Goal: Information Seeking & Learning: Learn about a topic

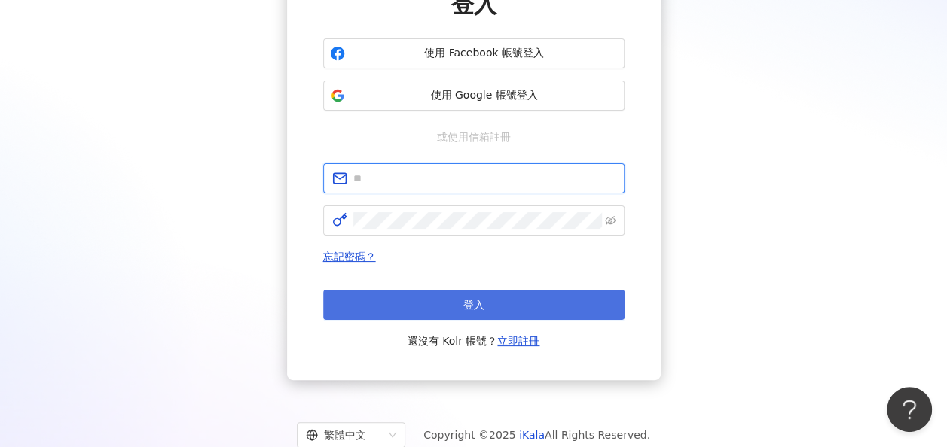
type input "**********"
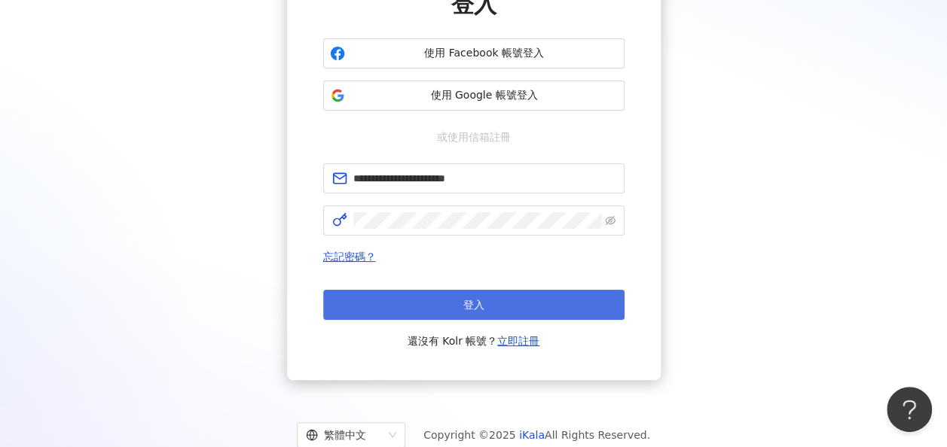
click at [499, 304] on button "登入" at bounding box center [473, 305] width 301 height 30
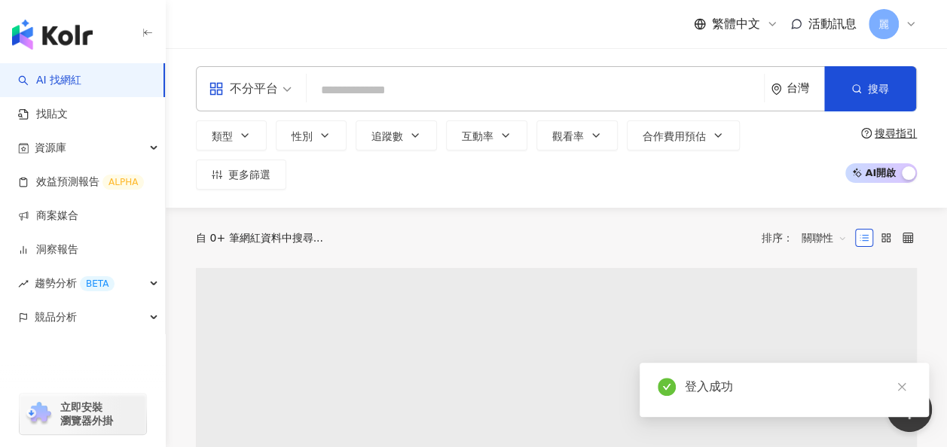
click at [345, 79] on input "search" at bounding box center [535, 90] width 445 height 29
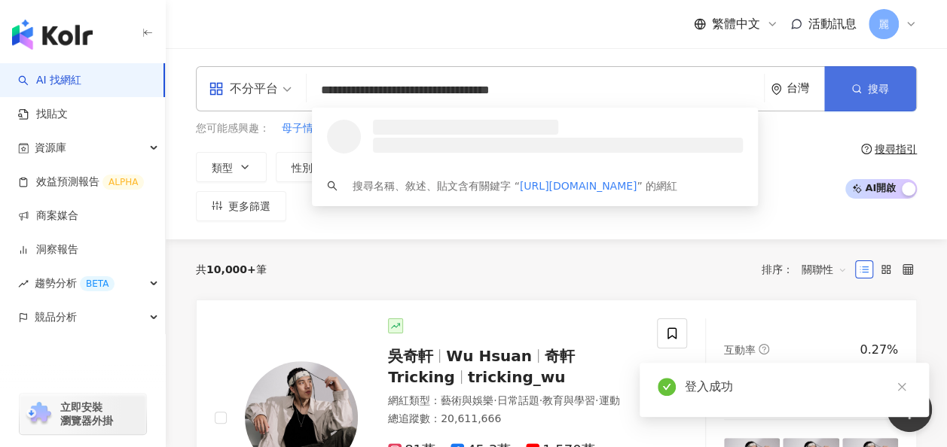
type input "**********"
click at [862, 80] on button "搜尋" at bounding box center [870, 88] width 92 height 45
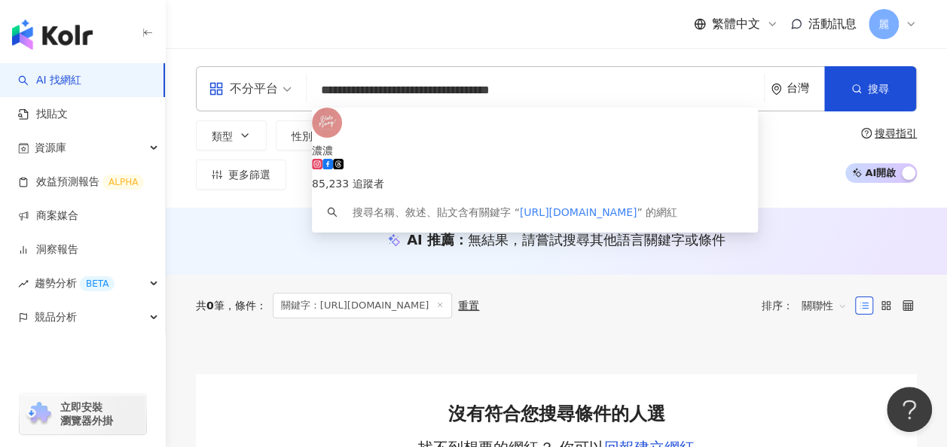
drag, startPoint x: 601, startPoint y: 78, endPoint x: 316, endPoint y: 83, distance: 284.7
click at [316, 83] on input "**********" at bounding box center [535, 90] width 445 height 29
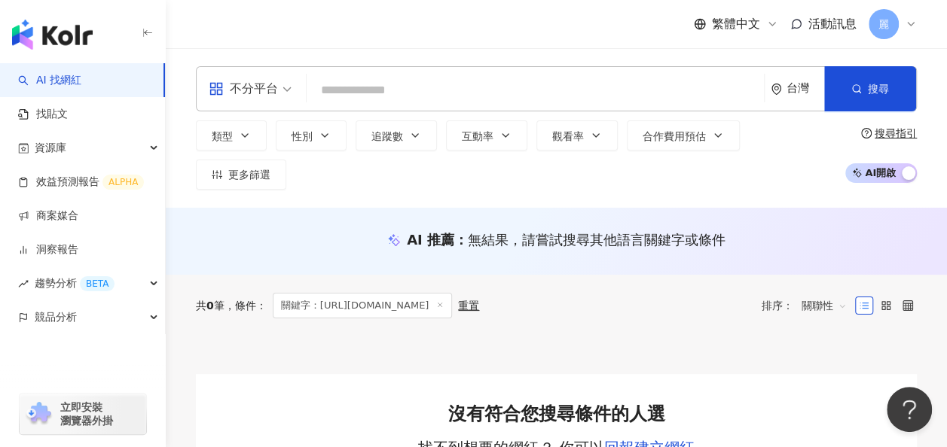
paste input "**********"
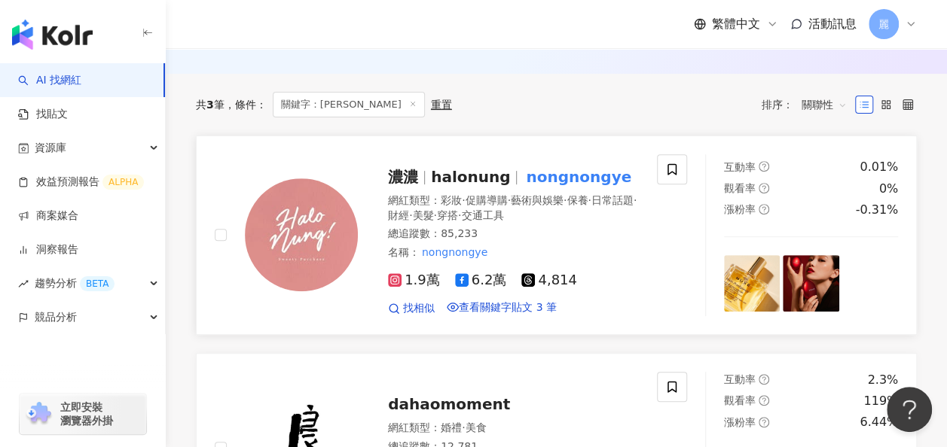
scroll to position [151, 0]
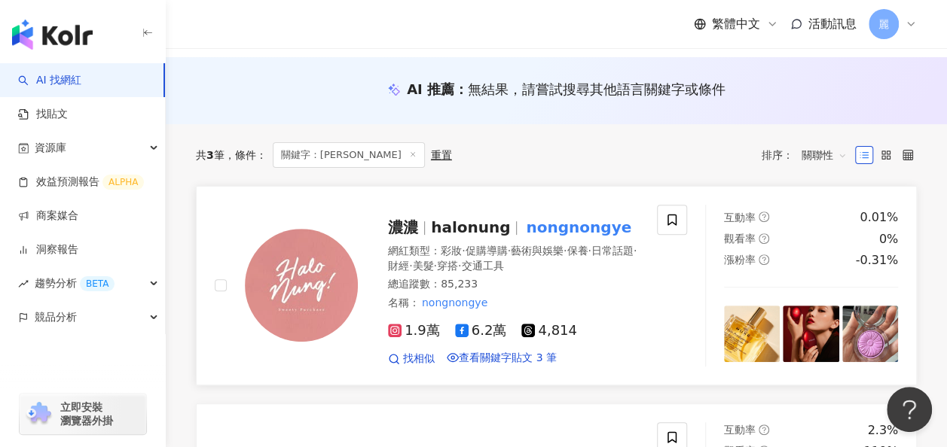
type input "**********"
click at [575, 215] on mark "nongnongye" at bounding box center [578, 227] width 111 height 24
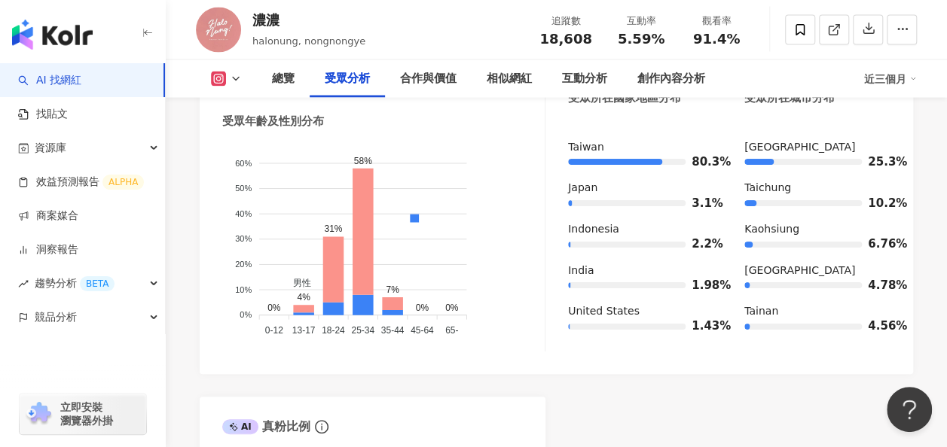
scroll to position [1506, 0]
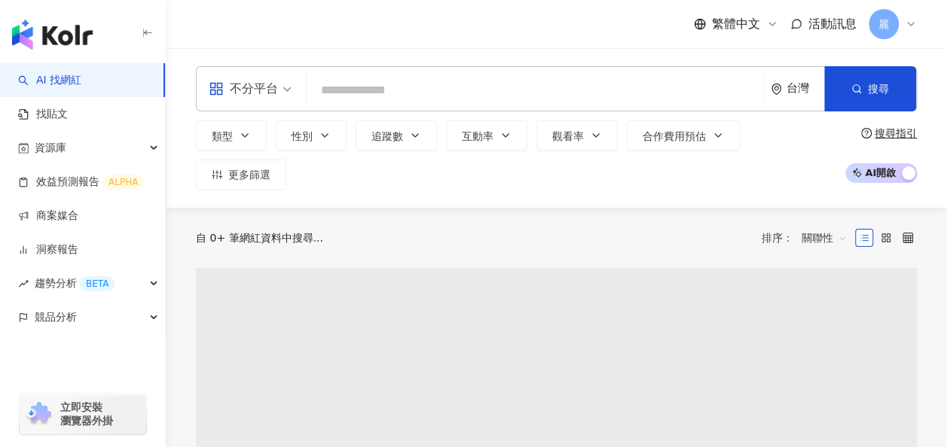
click at [352, 90] on input "search" at bounding box center [535, 90] width 445 height 29
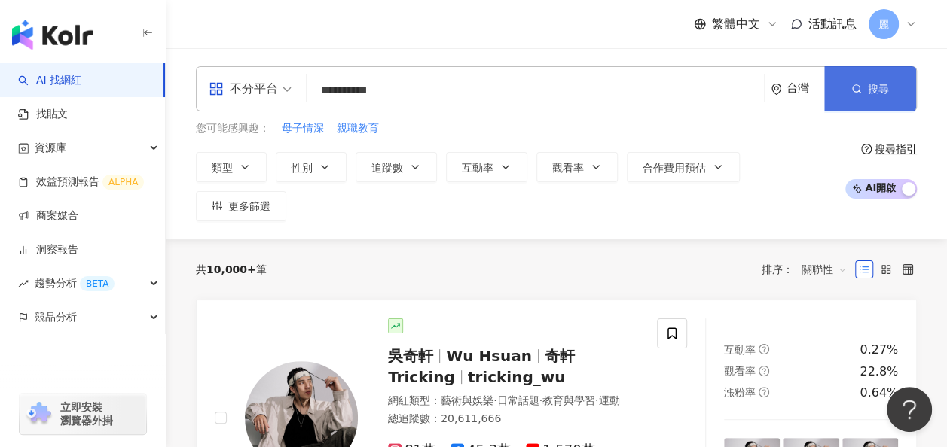
type input "**********"
click at [877, 93] on span "搜尋" at bounding box center [878, 89] width 21 height 12
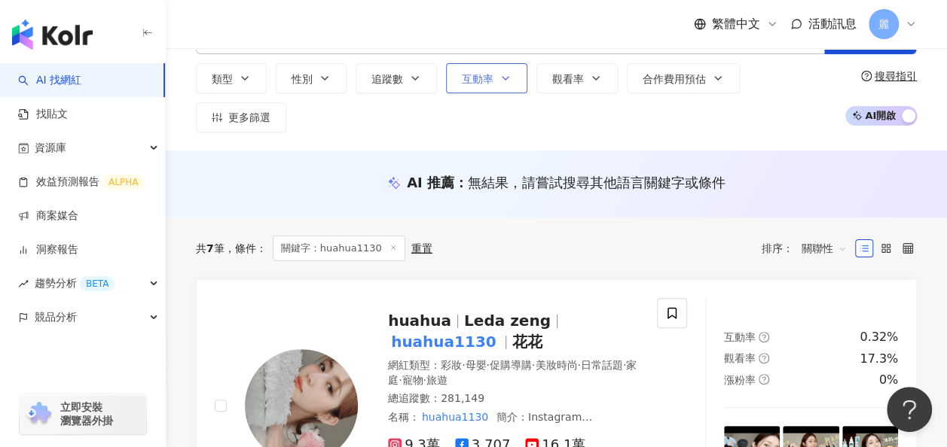
scroll to position [151, 0]
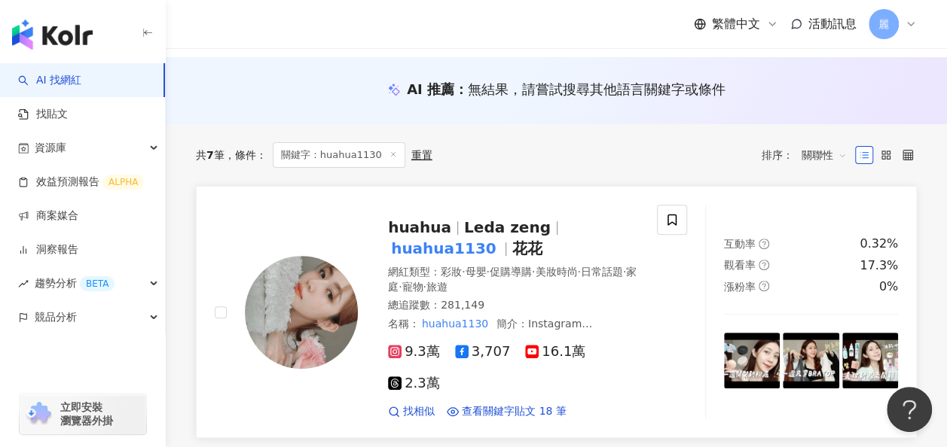
click at [450, 218] on span "huahua" at bounding box center [426, 227] width 76 height 18
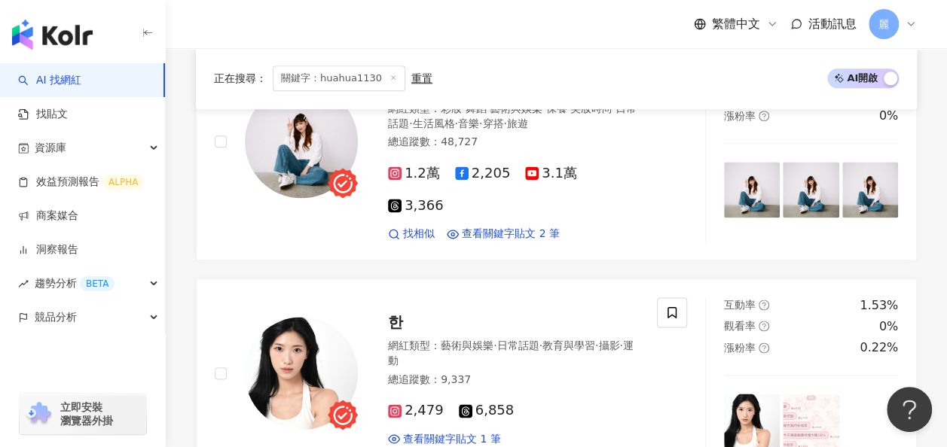
scroll to position [904, 0]
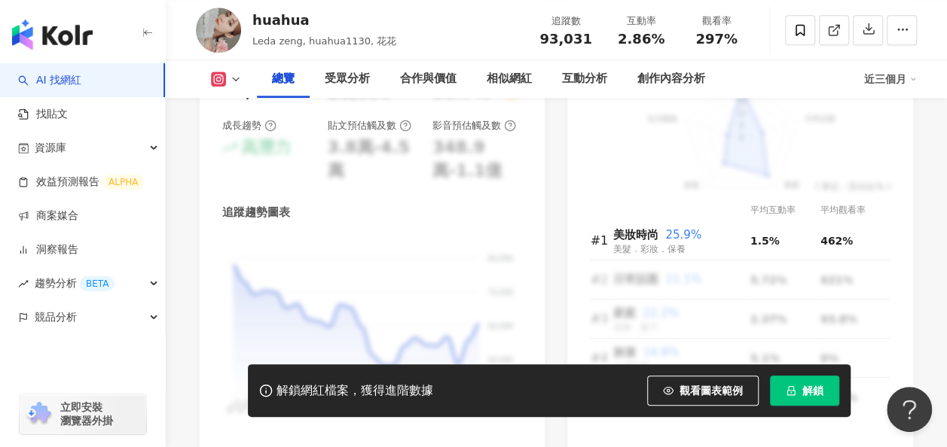
scroll to position [1205, 0]
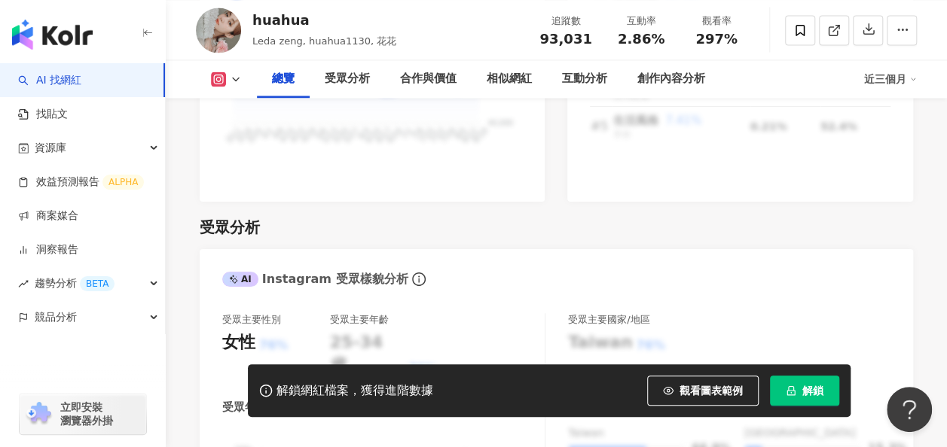
click at [828, 394] on button "解鎖" at bounding box center [804, 391] width 69 height 30
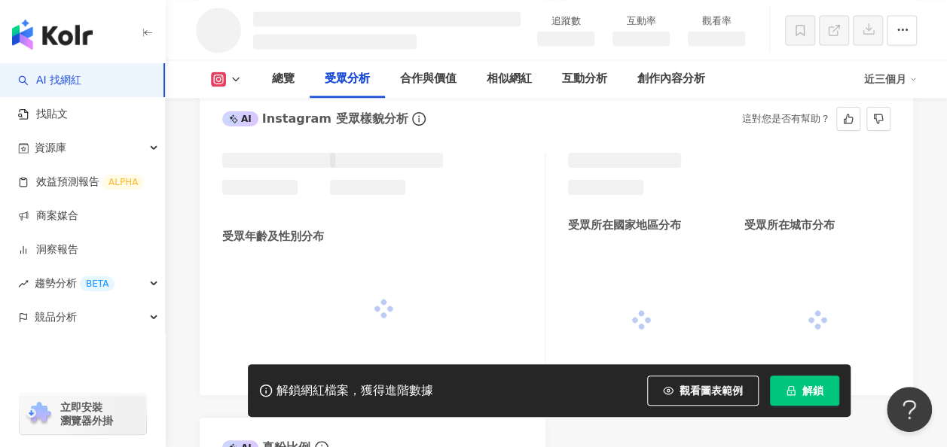
scroll to position [1136, 0]
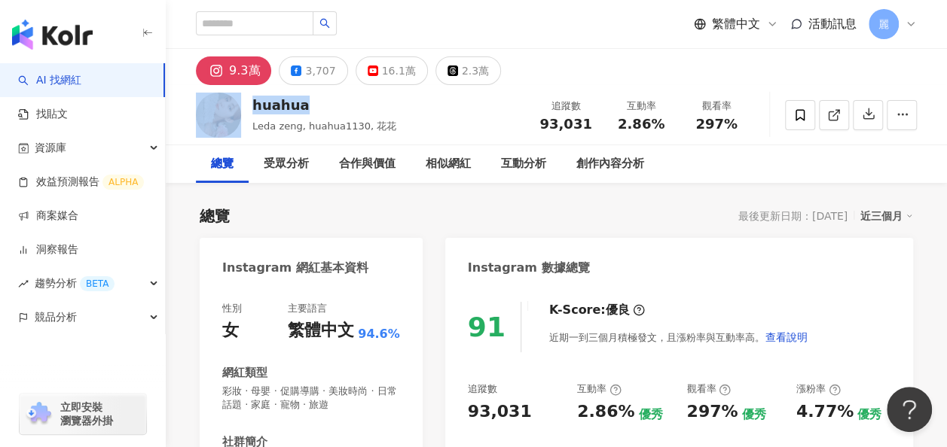
drag, startPoint x: 339, startPoint y: 114, endPoint x: 246, endPoint y: 108, distance: 93.6
click at [246, 108] on div "huahua Leda zeng, huahua1130, 花花 追蹤數 93,031 互動率 2.86% 觀看率 297%" at bounding box center [556, 115] width 781 height 60
copy div "huahua"
click at [420, 226] on div "總覽 最後更新日期：2025/8/18 近三個月" at bounding box center [556, 216] width 713 height 21
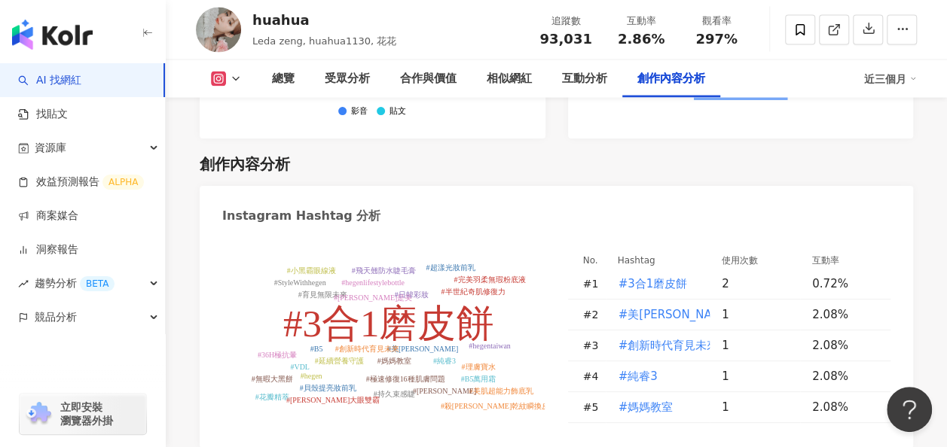
scroll to position [4390, 0]
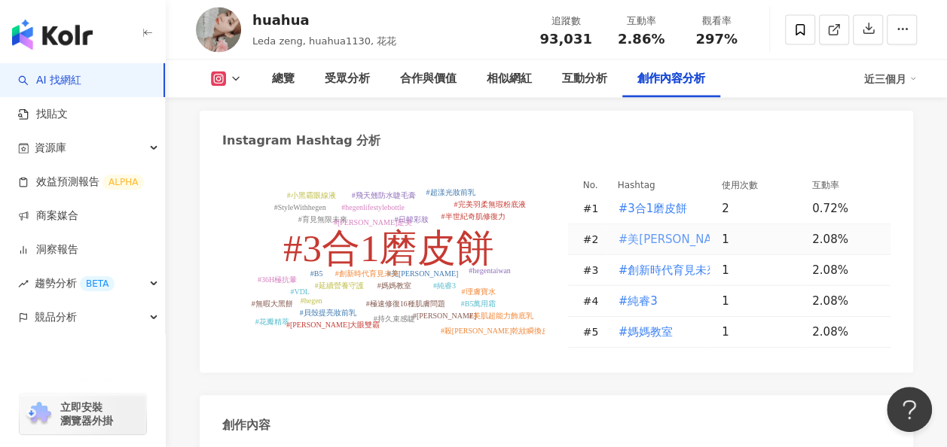
click at [654, 231] on span "#美強生" at bounding box center [675, 239] width 114 height 17
click at [636, 231] on span "#美強生" at bounding box center [675, 239] width 114 height 17
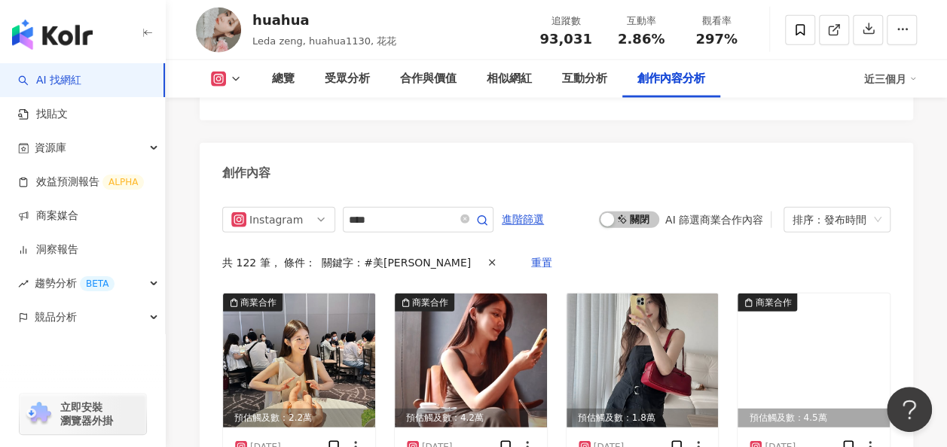
type input "****"
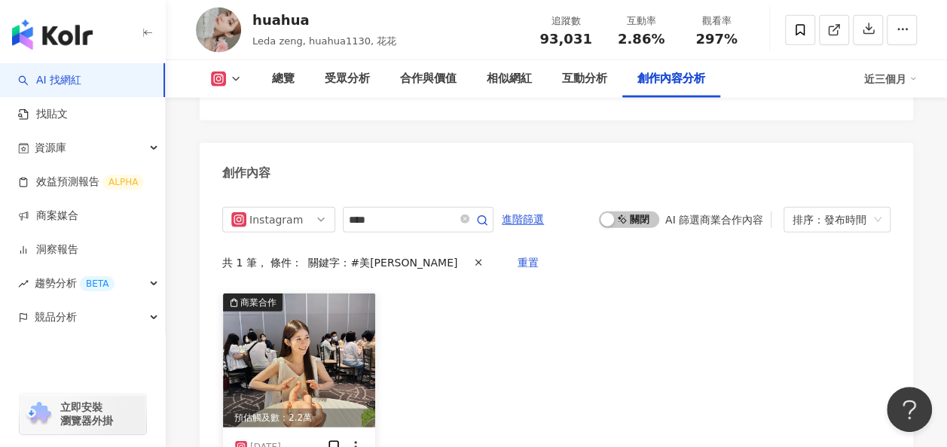
scroll to position [4718, 0]
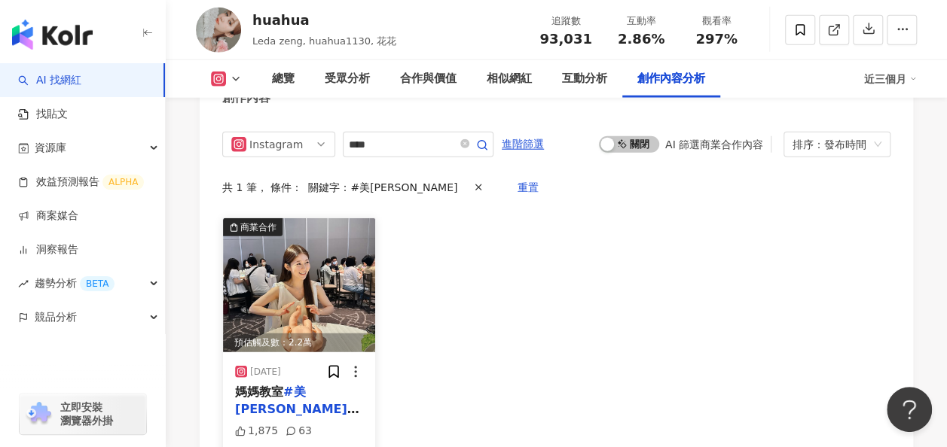
click at [339, 221] on img at bounding box center [299, 285] width 152 height 134
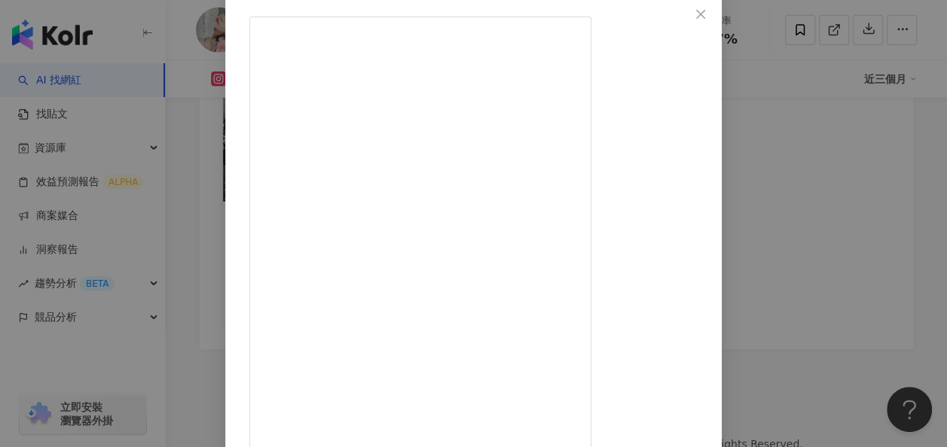
scroll to position [106, 0]
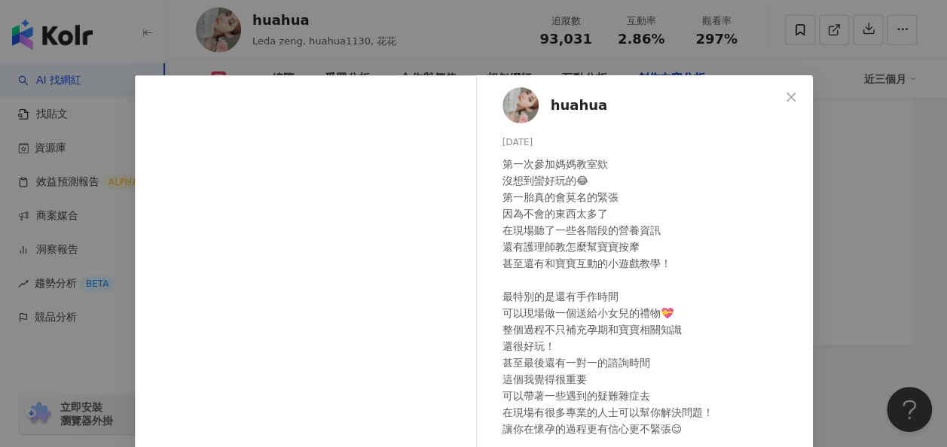
scroll to position [75, 0]
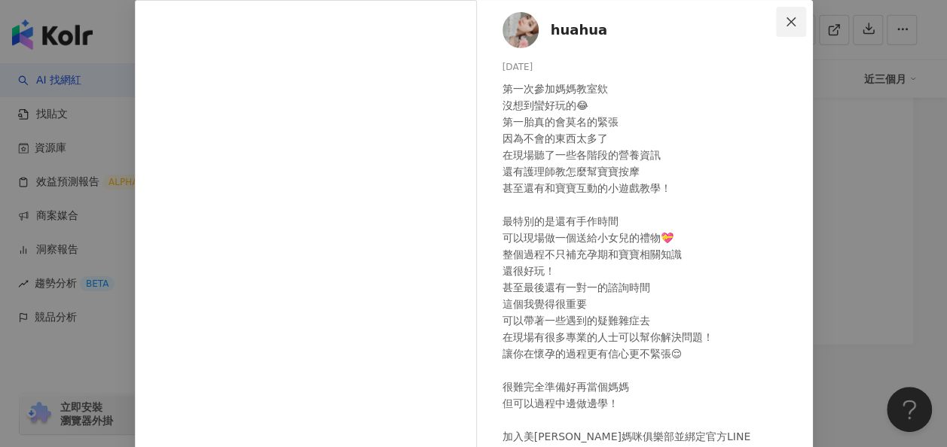
click at [792, 11] on button "Close" at bounding box center [791, 22] width 30 height 30
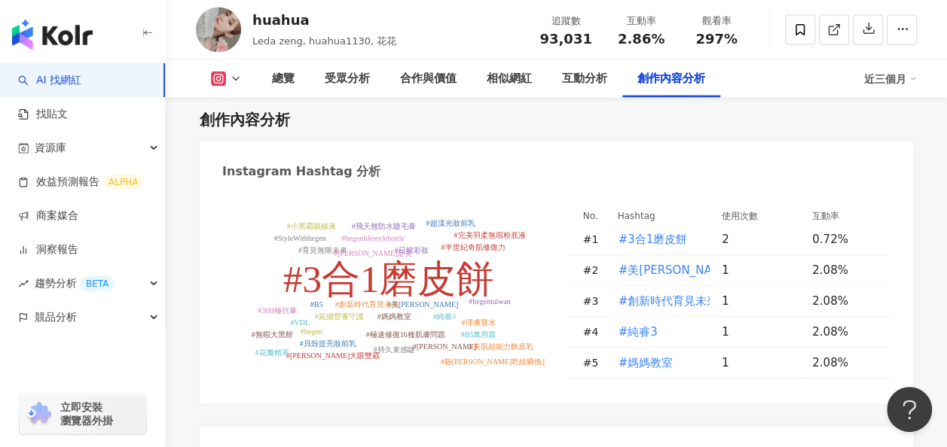
scroll to position [4359, 0]
click at [644, 356] on span "#媽媽教室" at bounding box center [645, 364] width 55 height 17
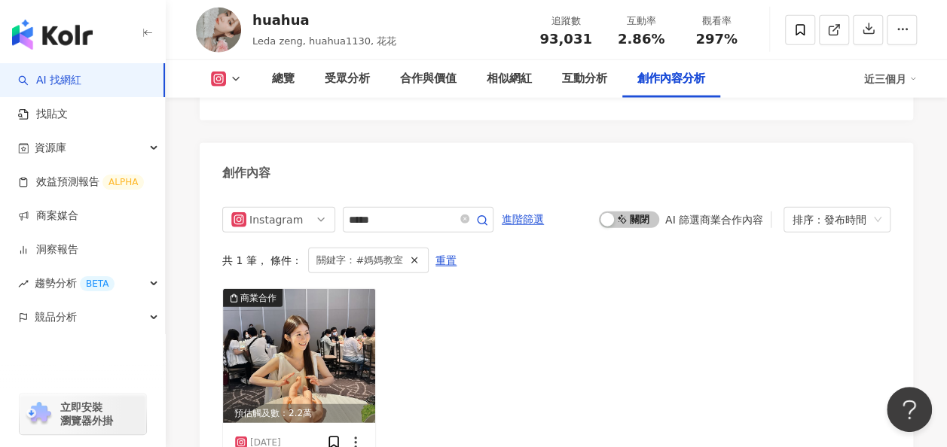
type input "*****"
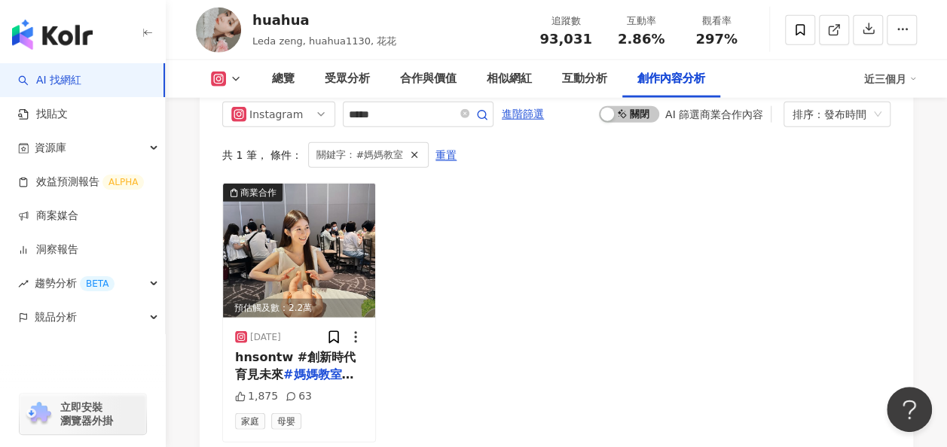
scroll to position [4793, 0]
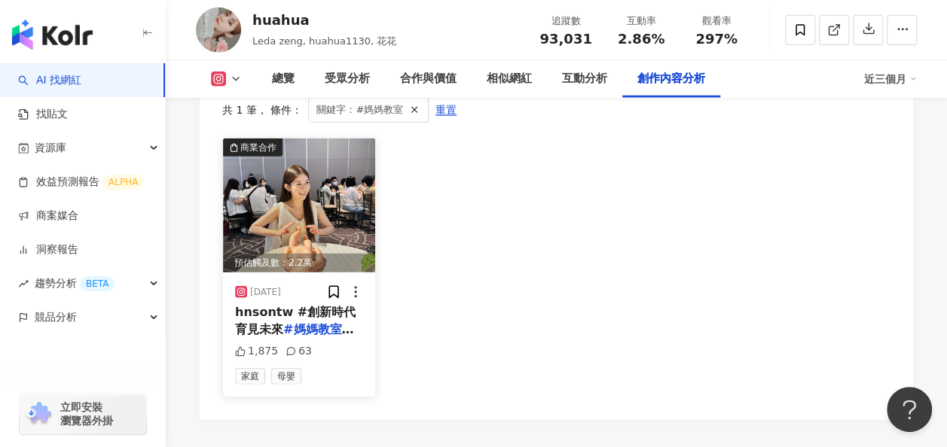
click at [324, 203] on img at bounding box center [299, 206] width 152 height 134
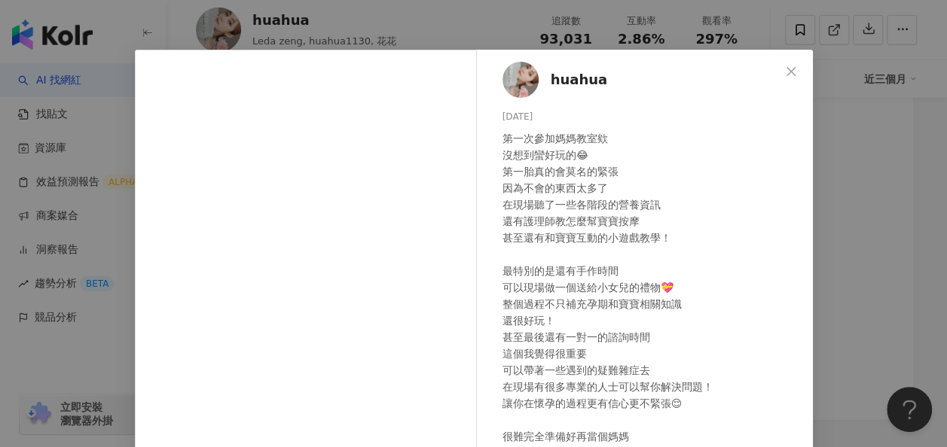
scroll to position [0, 0]
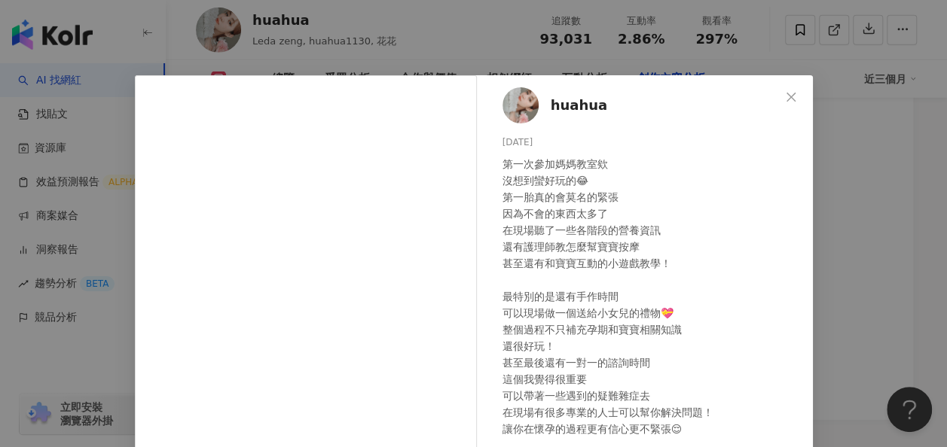
click at [788, 93] on icon "close" at bounding box center [791, 97] width 12 height 12
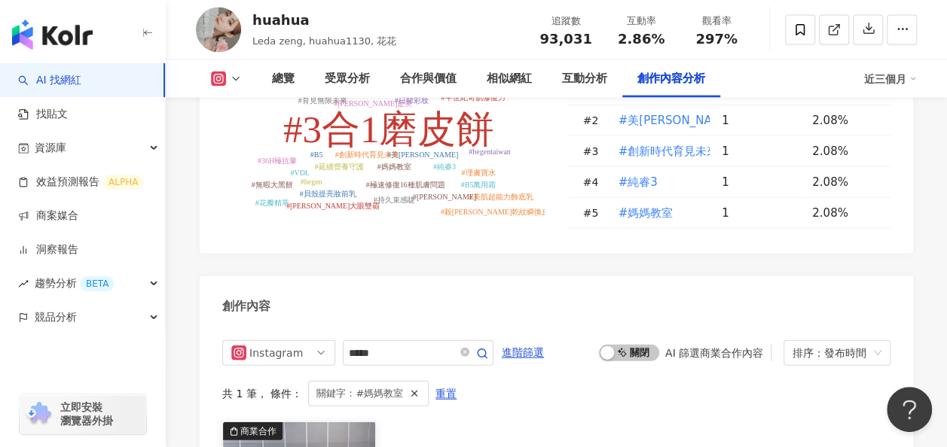
scroll to position [4811, 0]
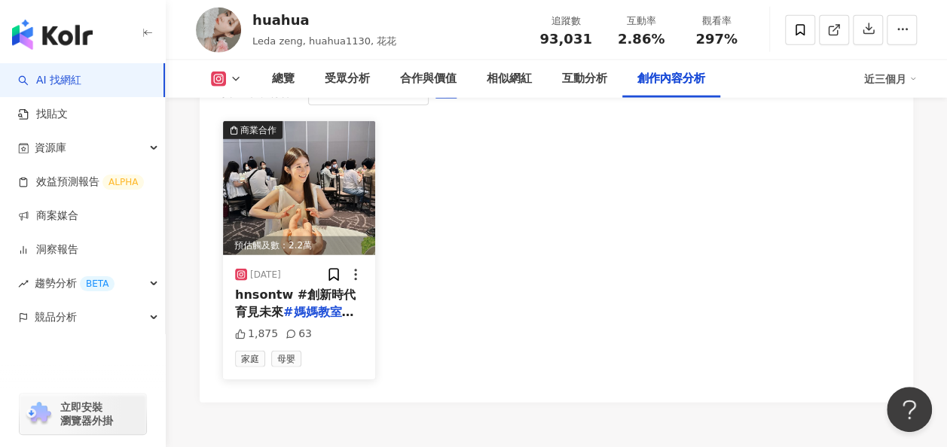
click at [326, 170] on img at bounding box center [299, 188] width 152 height 134
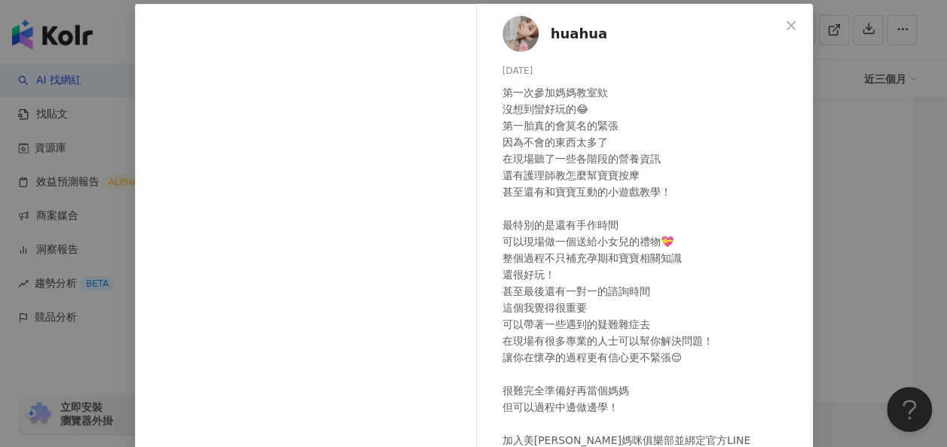
scroll to position [0, 0]
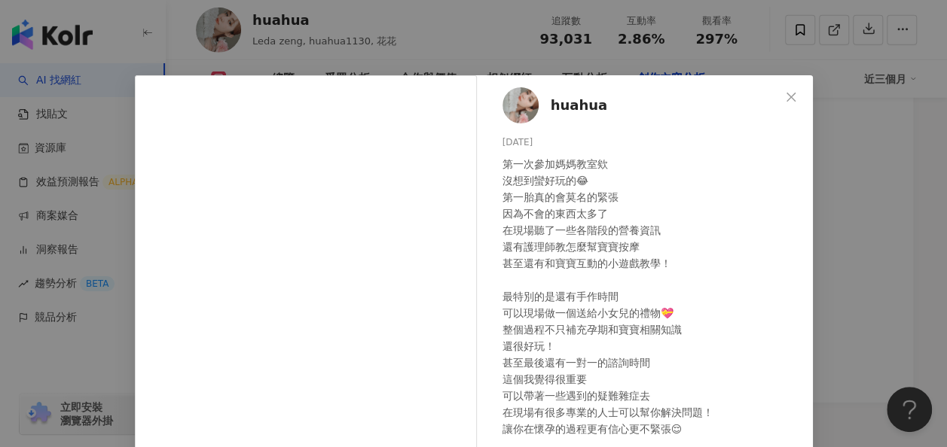
click at [865, 285] on div "huahua 2025/8/12 第一次參加媽媽教室欸 沒想到蠻好玩的😂 第一胎真的會莫名的緊張 因為不會的東西太多了 在現場聽了一些各階段的營養資訊 還有護…" at bounding box center [473, 223] width 947 height 447
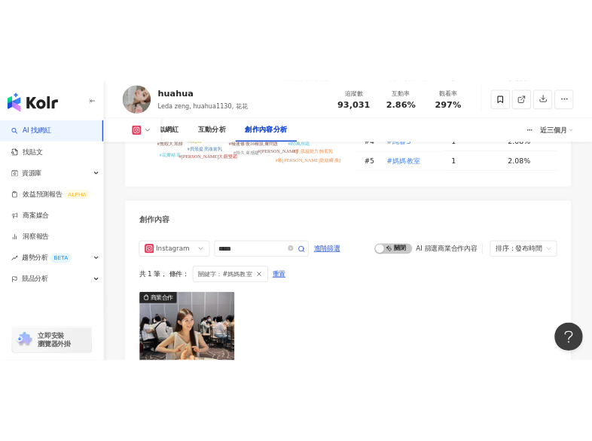
scroll to position [4611, 0]
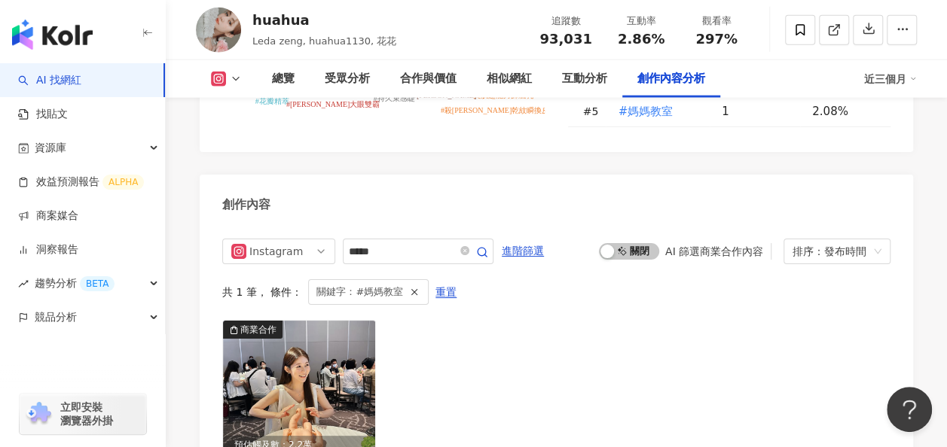
scroll to position [4531, 0]
